Goal: Information Seeking & Learning: Understand process/instructions

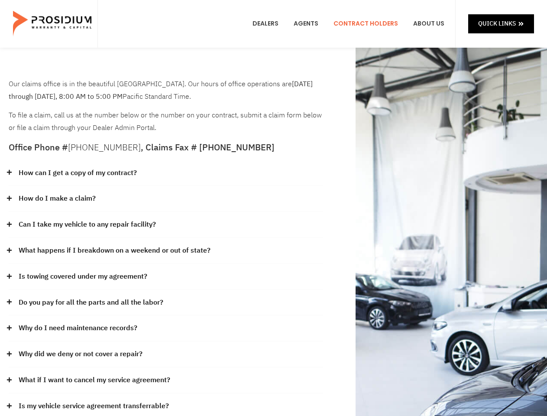
click at [273, 208] on div "How do I make a claim?" at bounding box center [166, 199] width 314 height 26
click at [166, 173] on div "How can I get a copy of my contract?" at bounding box center [166, 173] width 314 height 26
click at [77, 173] on link "How can I get a copy of my contract?" at bounding box center [78, 173] width 118 height 13
click at [166, 199] on div "How do I make a claim?" at bounding box center [166, 199] width 314 height 26
click at [57, 198] on link "How do I make a claim?" at bounding box center [57, 198] width 77 height 13
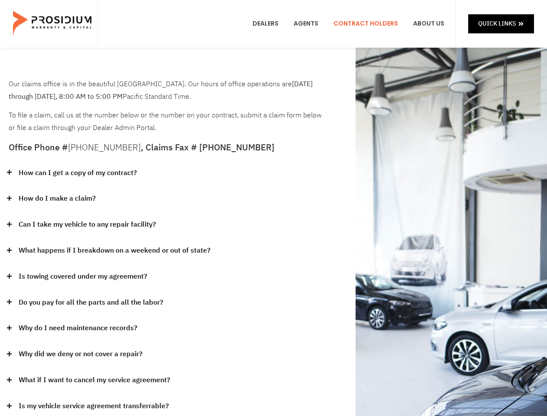
click at [166, 225] on div "Can I take my vehicle to any repair facility?" at bounding box center [166, 225] width 314 height 26
click at [87, 224] on link "Can I take my vehicle to any repair facility?" at bounding box center [87, 224] width 137 height 13
click at [166, 251] on link "What happens if I breakdown on a weekend or out of state?" at bounding box center [115, 250] width 192 height 13
click at [113, 250] on link "What happens if I breakdown on a weekend or out of state?" at bounding box center [115, 250] width 192 height 13
click at [166, 277] on div "Is towing covered under my agreement?" at bounding box center [166, 277] width 314 height 26
